Goal: Task Accomplishment & Management: Use online tool/utility

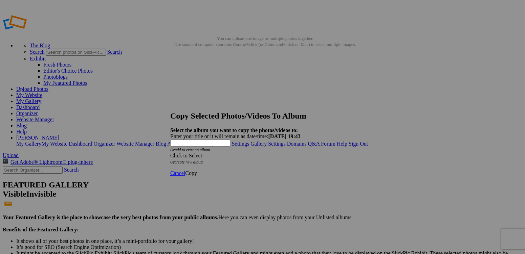
click at [239, 153] on div "Click to Select" at bounding box center [259, 156] width 179 height 6
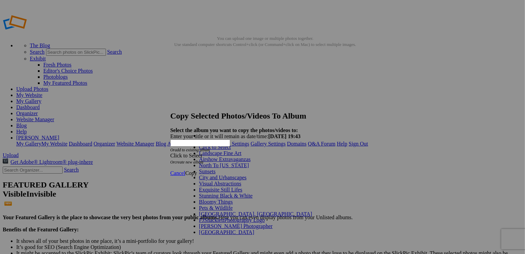
click at [215, 175] on link "Sunsets" at bounding box center [207, 172] width 17 height 6
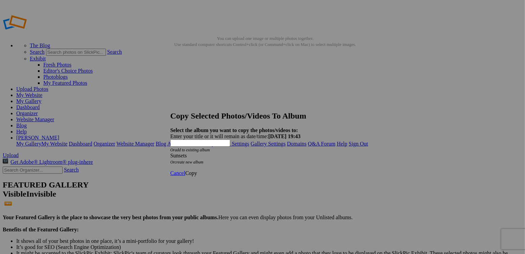
click at [197, 170] on span "Copy" at bounding box center [191, 173] width 12 height 6
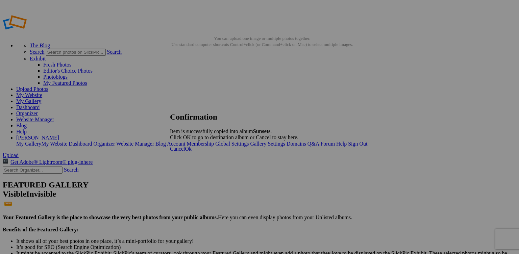
click at [192, 152] on span "Ok" at bounding box center [188, 149] width 7 height 6
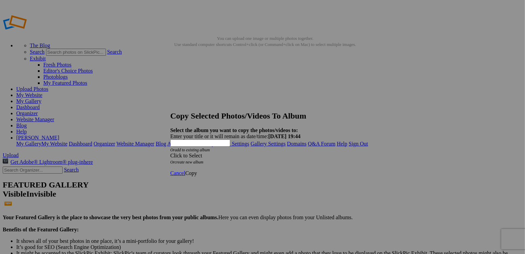
click at [271, 153] on div "Click to Select" at bounding box center [259, 156] width 179 height 6
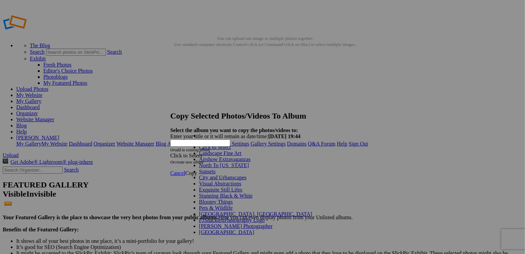
click at [215, 175] on link "Sunsets" at bounding box center [207, 172] width 17 height 6
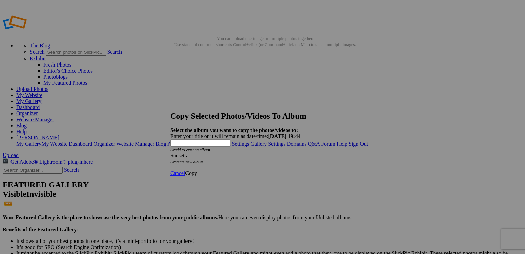
click at [197, 170] on link "Copy" at bounding box center [191, 173] width 12 height 6
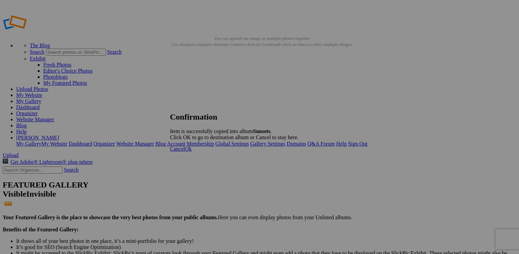
click at [192, 152] on link "Ok" at bounding box center [188, 149] width 7 height 6
